Goal: Register for event/course

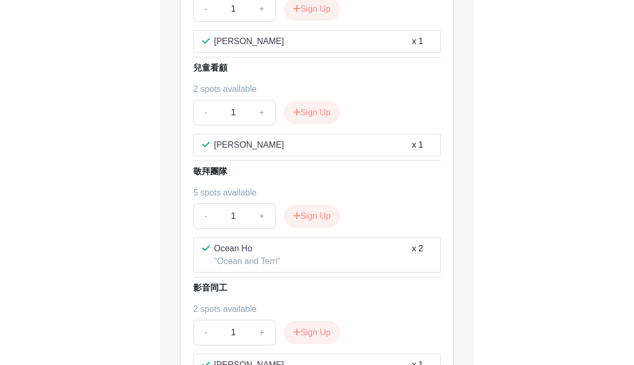
scroll to position [652, 0]
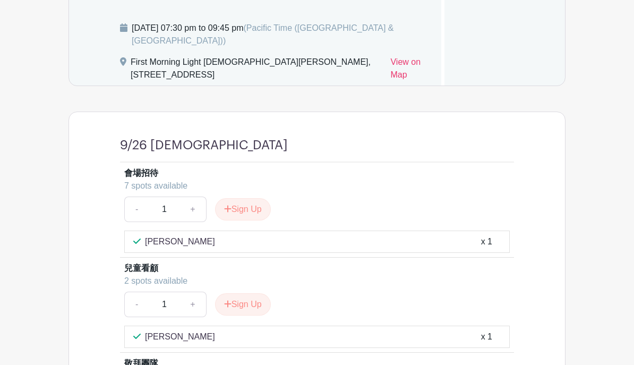
scroll to position [479, 0]
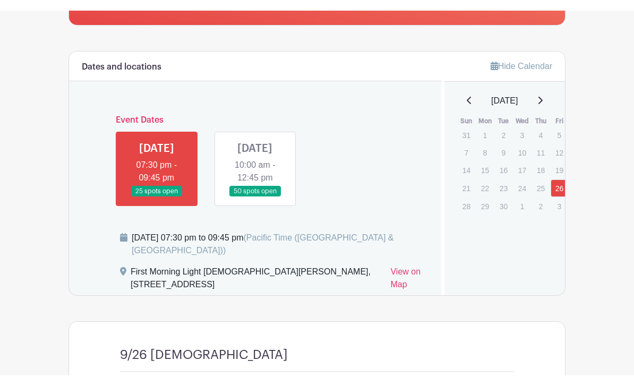
scroll to position [279, 0]
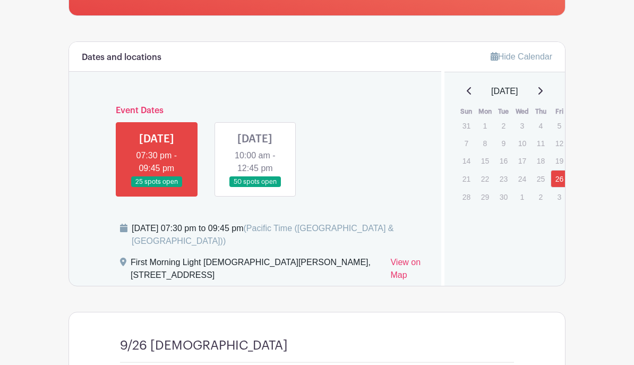
click at [355, 238] on div "Friday, September 26, 2025 at 07:30 pm to 09:45 pm (Pacific Time (US & Canada))" at bounding box center [274, 239] width 308 height 34
click at [255, 187] on link at bounding box center [255, 187] width 0 height 0
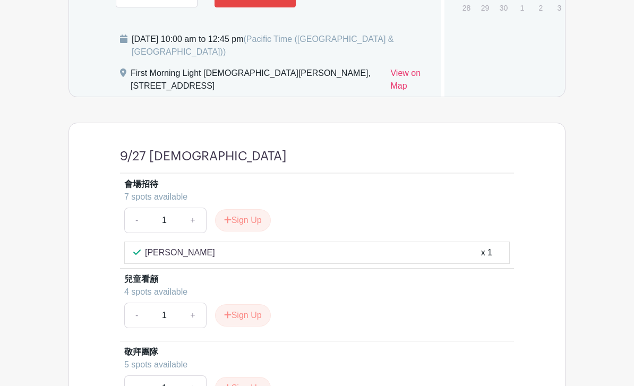
scroll to position [468, 0]
click at [248, 309] on button "Sign Up" at bounding box center [243, 315] width 56 height 22
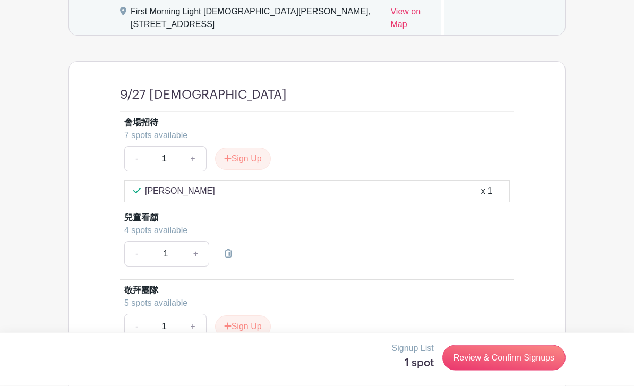
scroll to position [531, 0]
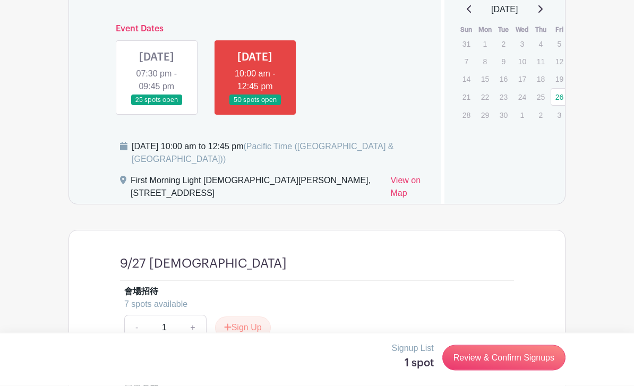
scroll to position [363, 0]
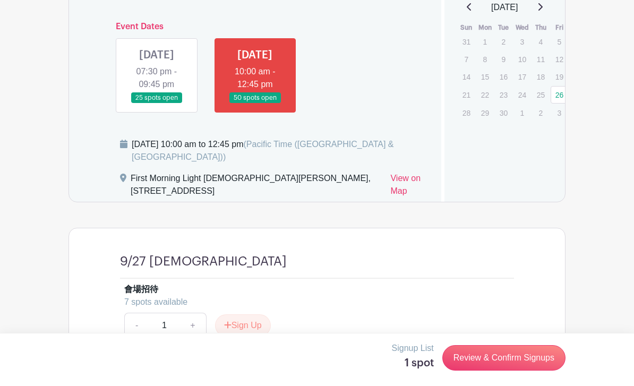
click at [157, 103] on link at bounding box center [157, 103] width 0 height 0
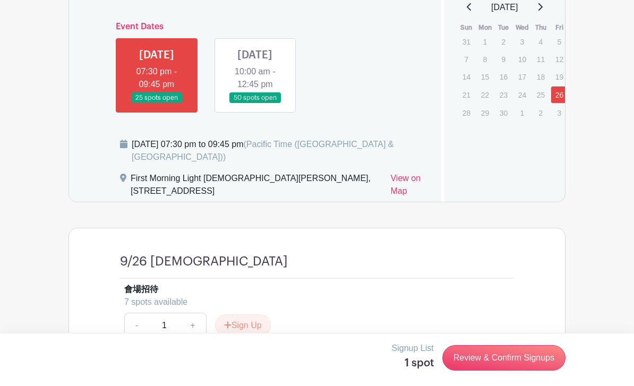
click at [157, 103] on link at bounding box center [157, 103] width 0 height 0
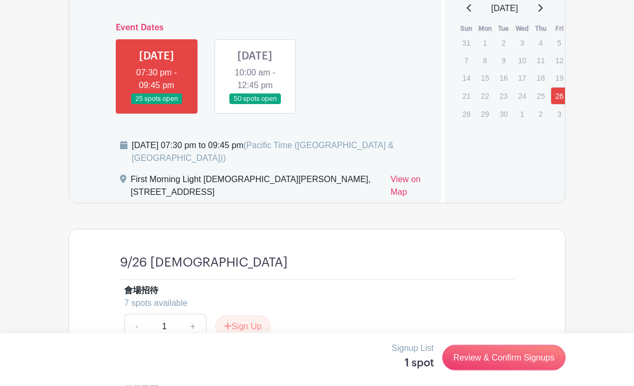
scroll to position [358, 0]
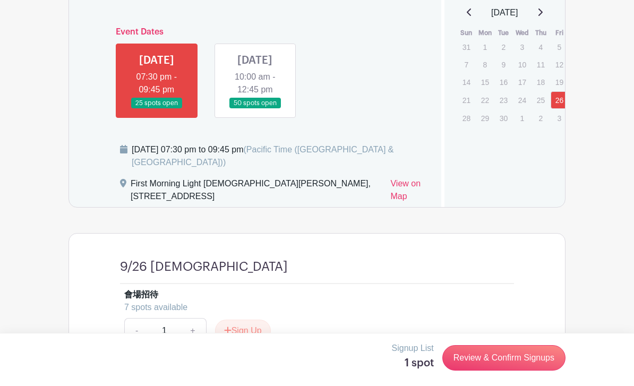
click at [255, 109] on link at bounding box center [255, 109] width 0 height 0
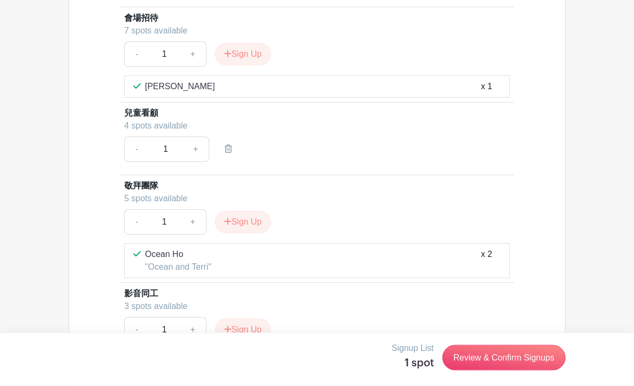
scroll to position [615, 0]
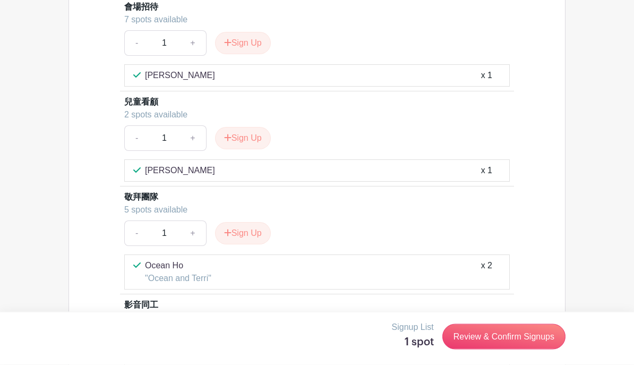
scroll to position [642, 0]
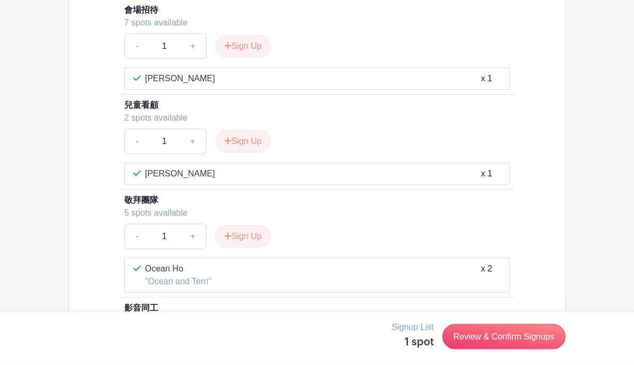
click at [248, 131] on button "Sign Up" at bounding box center [243, 142] width 56 height 22
click at [197, 135] on link "+" at bounding box center [196, 140] width 27 height 25
type input "2"
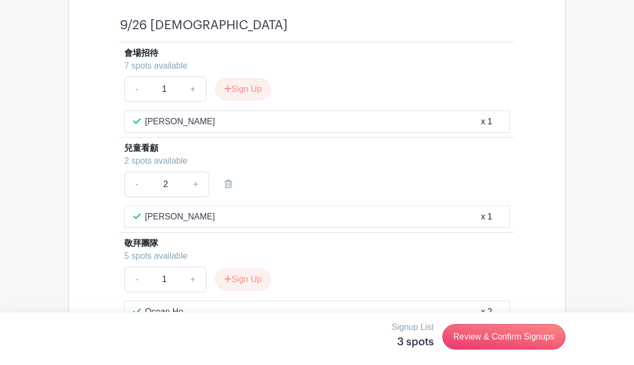
scroll to position [599, 0]
click at [224, 211] on div "Lan Zhao x 1" at bounding box center [316, 217] width 367 height 13
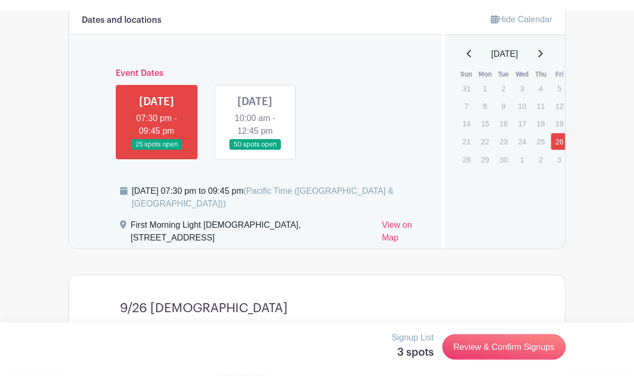
scroll to position [326, 0]
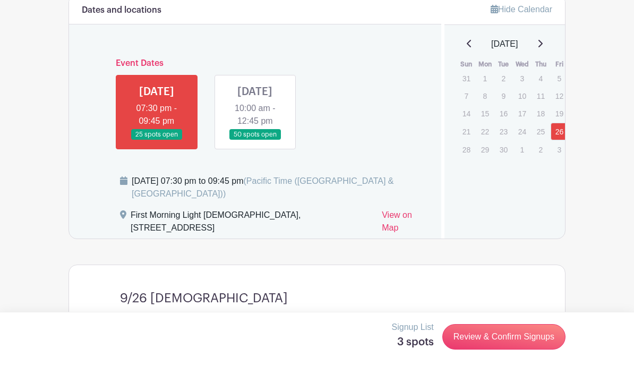
click at [255, 140] on link at bounding box center [255, 140] width 0 height 0
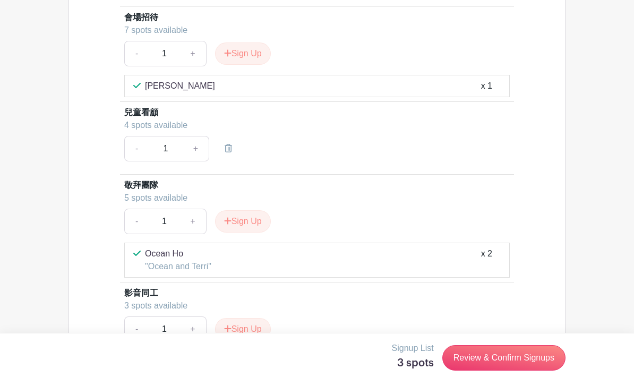
scroll to position [660, 0]
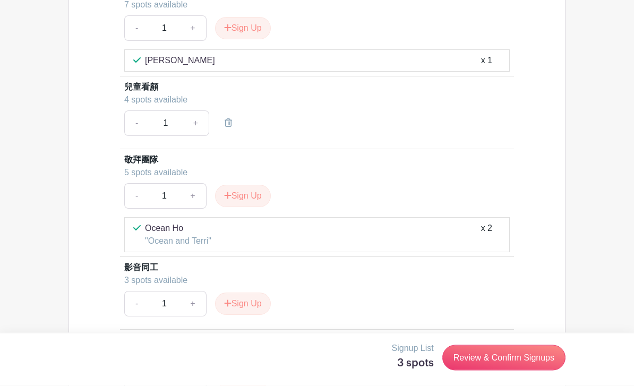
click at [201, 115] on link "+" at bounding box center [196, 123] width 27 height 25
type input "2"
click at [202, 112] on link "+" at bounding box center [196, 122] width 27 height 25
type input "3"
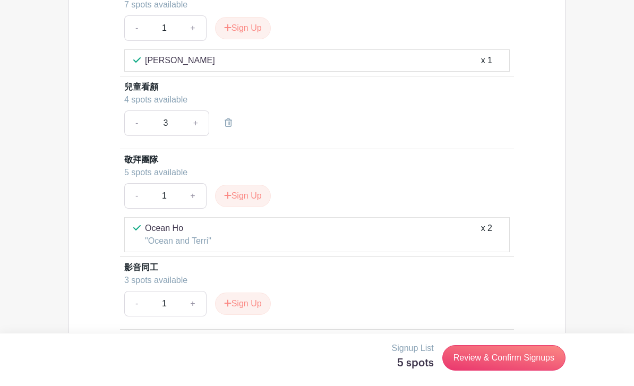
click at [203, 111] on link "+" at bounding box center [196, 122] width 27 height 25
type input "4"
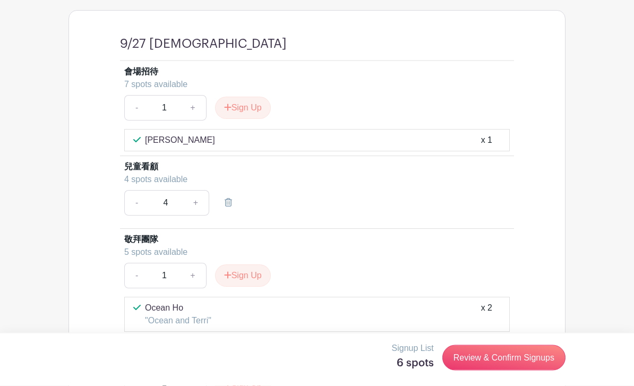
scroll to position [581, 0]
click at [509, 364] on link "Review & Confirm Signups" at bounding box center [503, 357] width 123 height 25
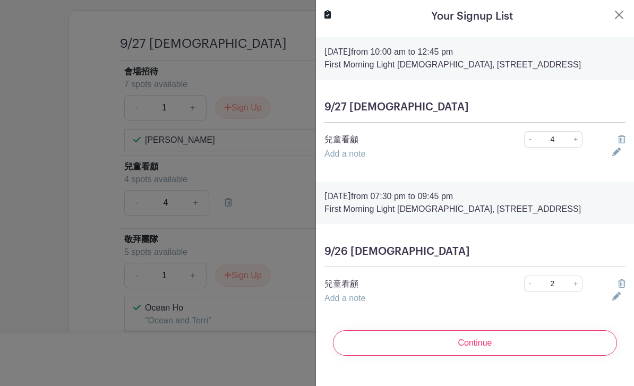
click at [483, 356] on input "Continue" at bounding box center [475, 342] width 284 height 25
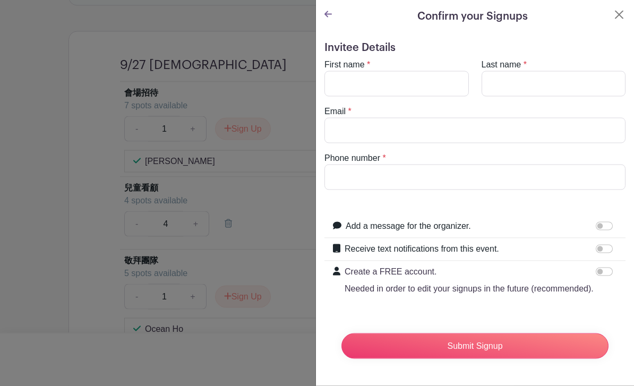
scroll to position [564, 0]
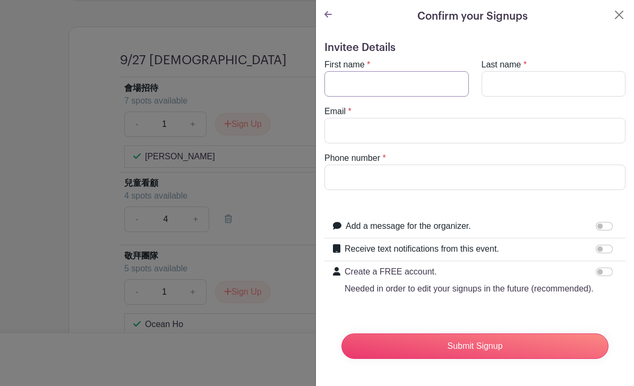
click at [408, 85] on input "First name" at bounding box center [396, 83] width 144 height 25
type input "U"
type input "Ye"
type input "Yee Fun"
type input "Chung"
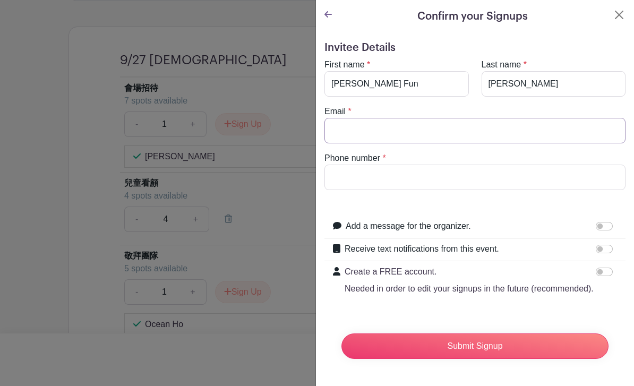
type input "yeefun.chung@gmail.com"
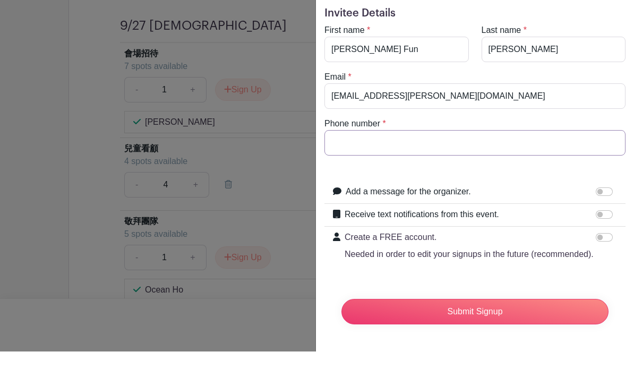
type input "4"
type input "4088345135"
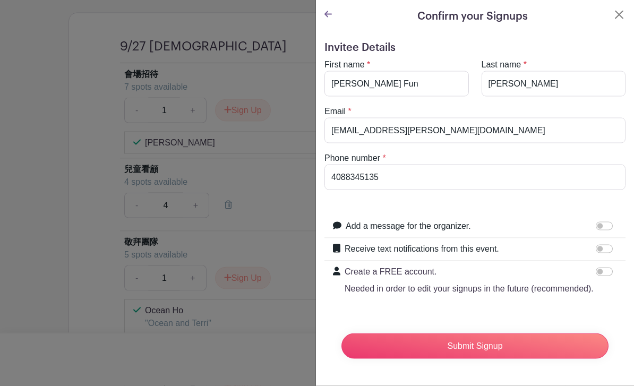
scroll to position [578, 0]
click at [484, 351] on input "Submit Signup" at bounding box center [474, 345] width 267 height 25
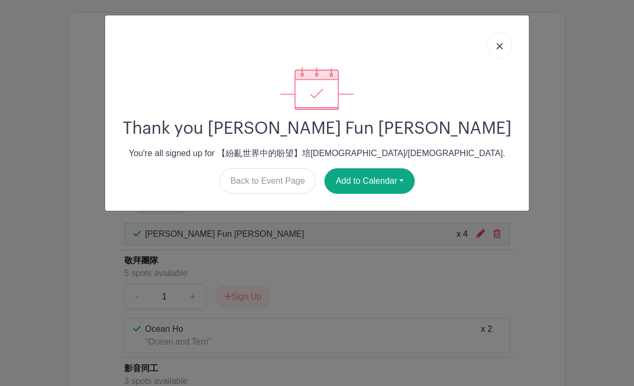
click at [498, 47] on img at bounding box center [499, 46] width 6 height 6
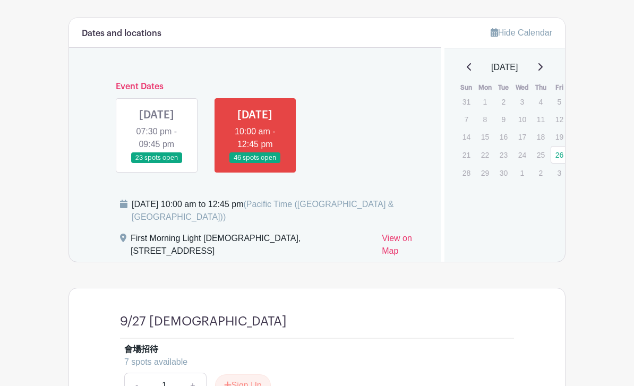
scroll to position [315, 0]
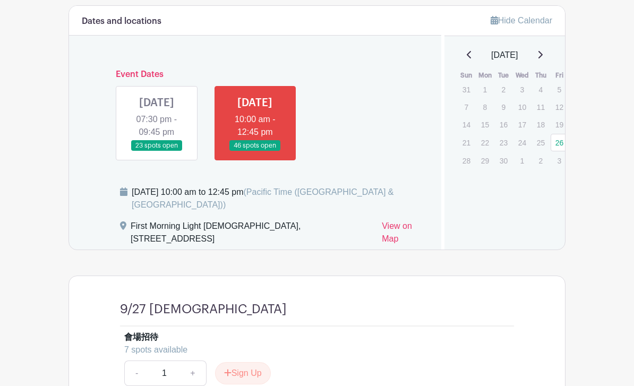
click at [157, 151] on link at bounding box center [157, 151] width 0 height 0
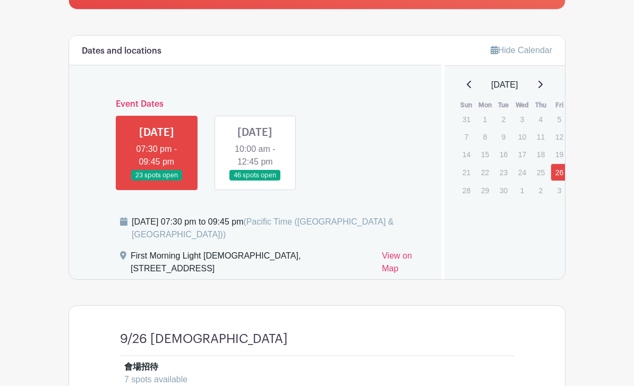
scroll to position [285, 0]
click at [255, 181] on link at bounding box center [255, 181] width 0 height 0
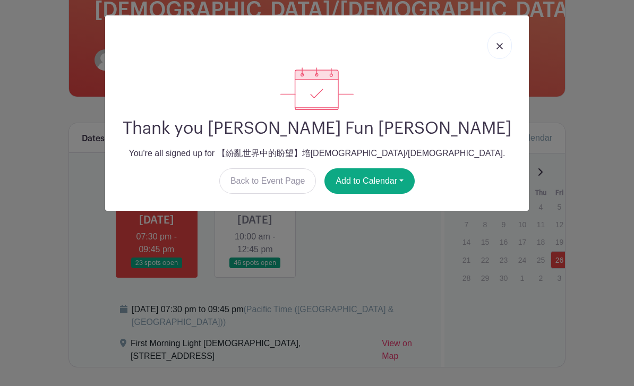
scroll to position [285, 0]
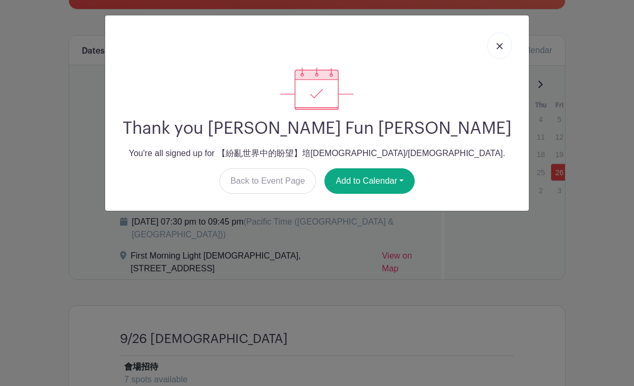
click at [496, 45] on img at bounding box center [499, 46] width 6 height 6
